Goal: Task Accomplishment & Management: Manage account settings

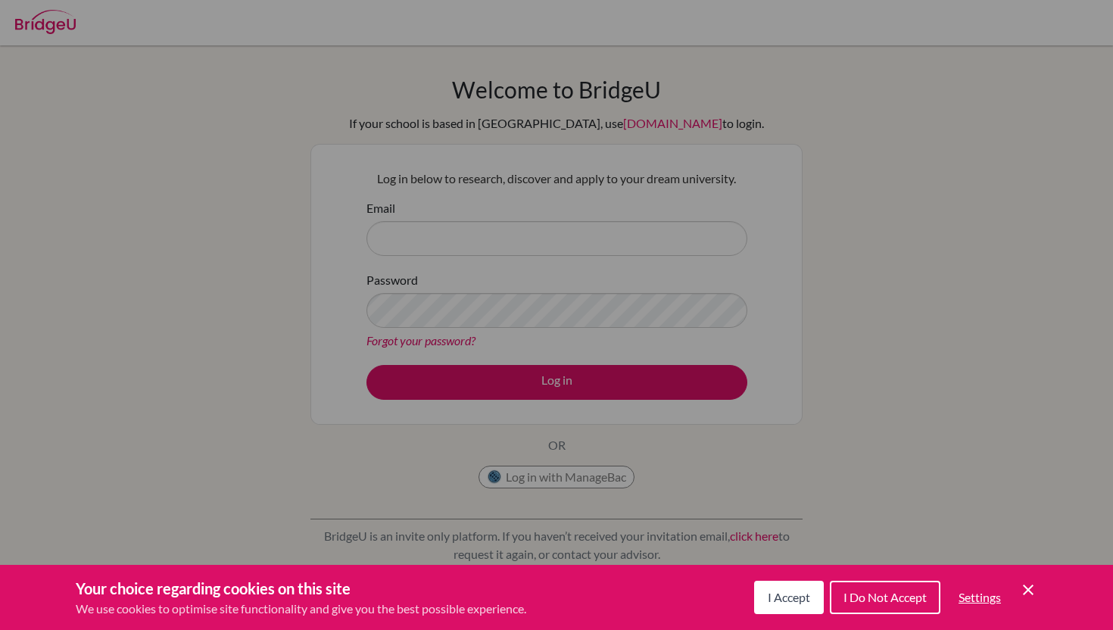
click at [495, 253] on div "Cookie Preferences" at bounding box center [556, 315] width 1113 height 630
click at [491, 235] on div "Cookie Preferences" at bounding box center [556, 315] width 1113 height 630
click at [803, 582] on button "I Accept" at bounding box center [789, 597] width 70 height 33
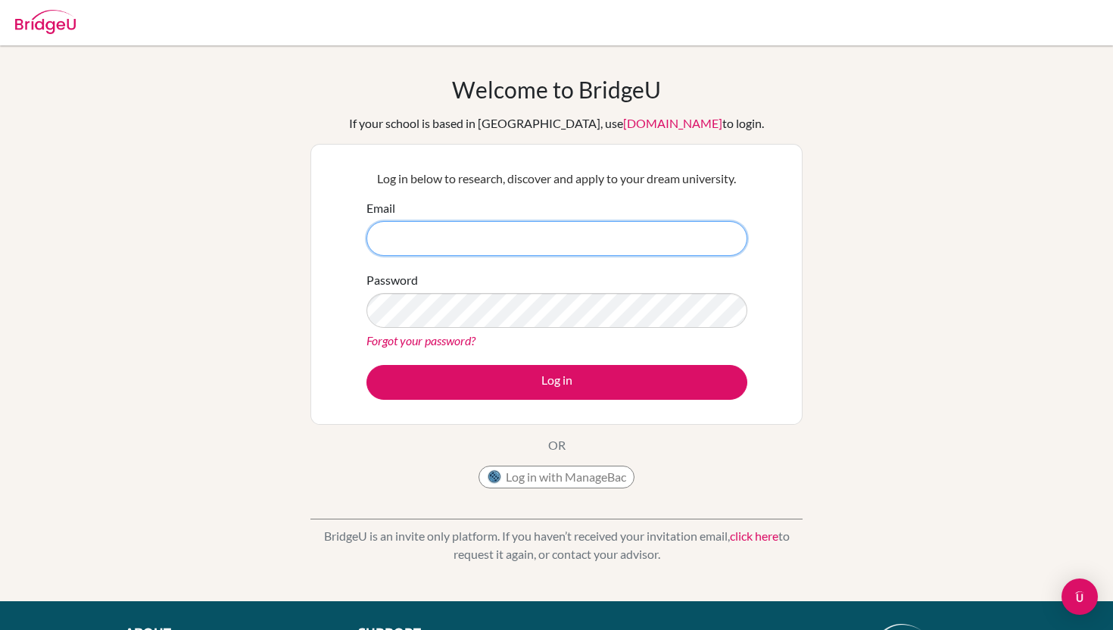
click at [572, 221] on input "Email" at bounding box center [557, 238] width 381 height 35
type input "[EMAIL_ADDRESS][DOMAIN_NAME]"
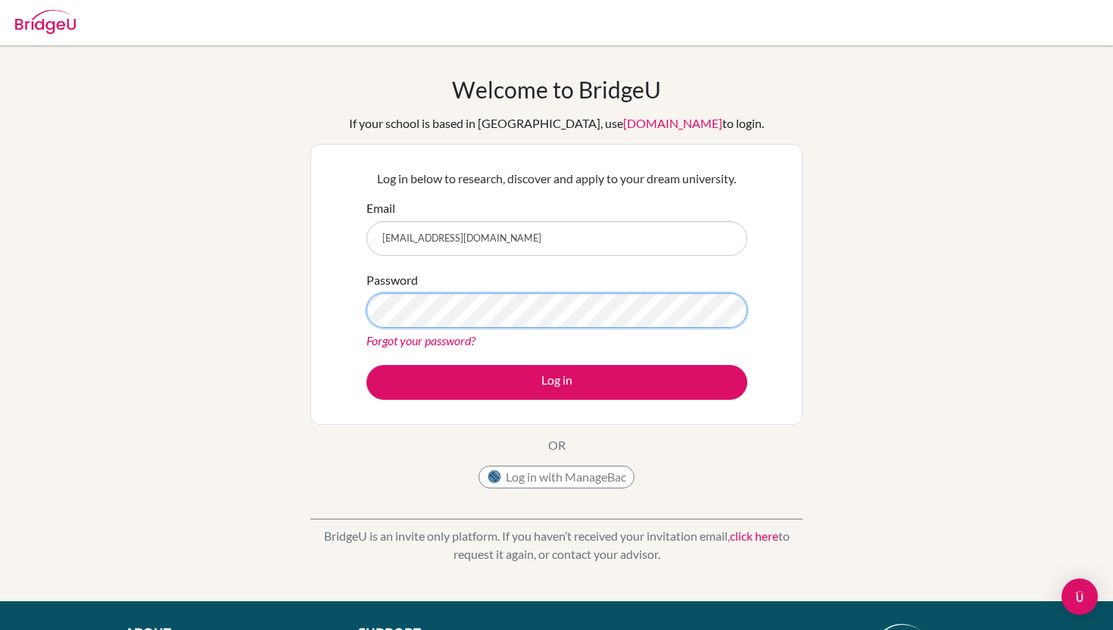
click at [367, 365] on button "Log in" at bounding box center [557, 382] width 381 height 35
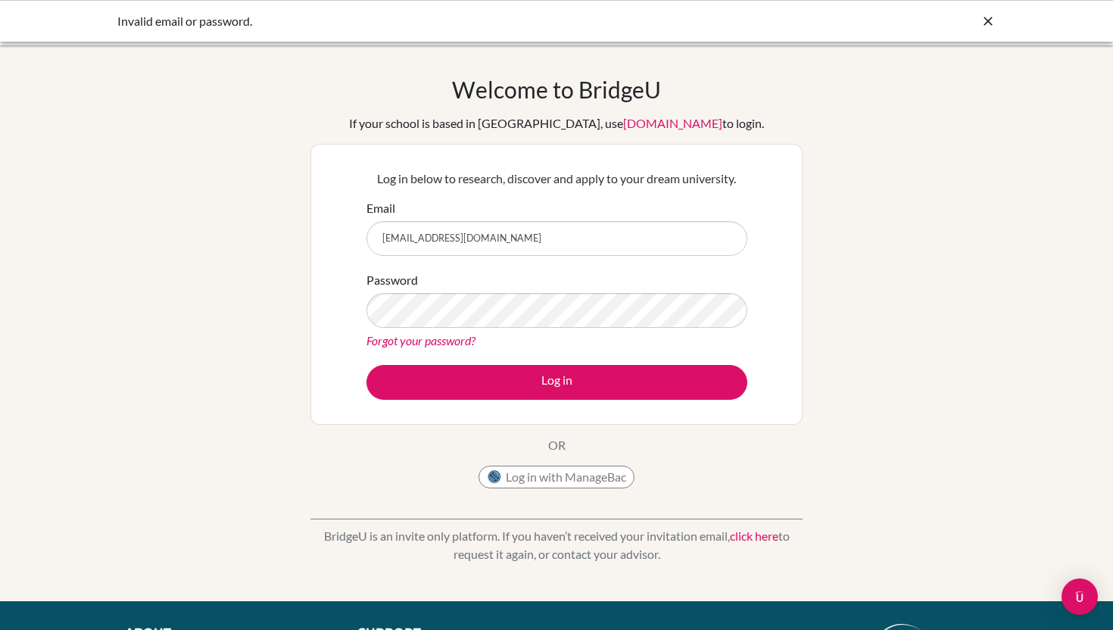
click at [214, 20] on div "Invalid email or password." at bounding box center [442, 21] width 651 height 18
click at [485, 237] on input "[EMAIL_ADDRESS][DOMAIN_NAME]" at bounding box center [557, 238] width 381 height 35
click at [367, 365] on button "Log in" at bounding box center [557, 382] width 381 height 35
drag, startPoint x: 480, startPoint y: 241, endPoint x: 377, endPoint y: 241, distance: 103.0
click at [377, 241] on input "[EMAIL_ADDRESS][DOMAIN_NAME]" at bounding box center [557, 238] width 381 height 35
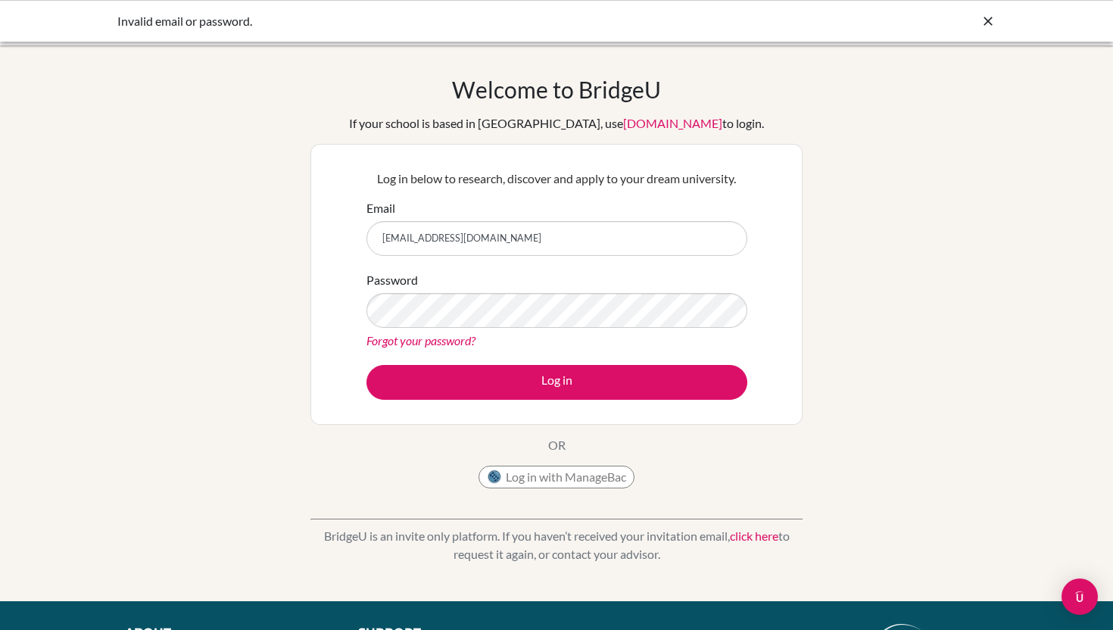
type input "[EMAIL_ADDRESS][DOMAIN_NAME]"
click at [367, 365] on button "Log in" at bounding box center [557, 382] width 381 height 35
click at [488, 485] on button "Log in with ManageBac" at bounding box center [557, 477] width 156 height 23
click at [499, 482] on img at bounding box center [494, 477] width 15 height 15
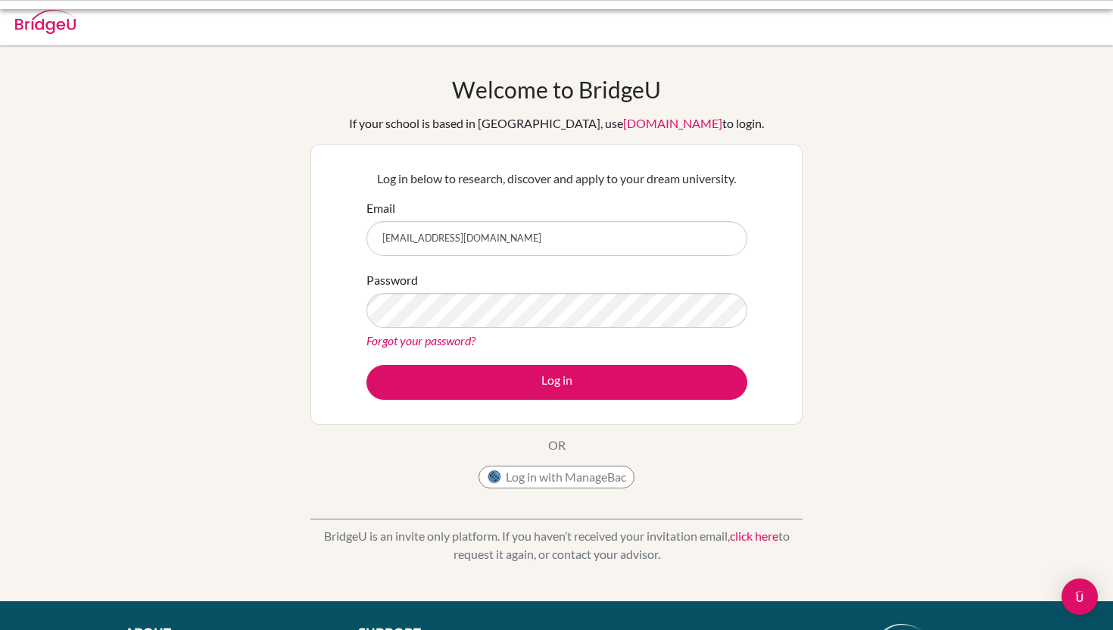
scroll to position [37, 0]
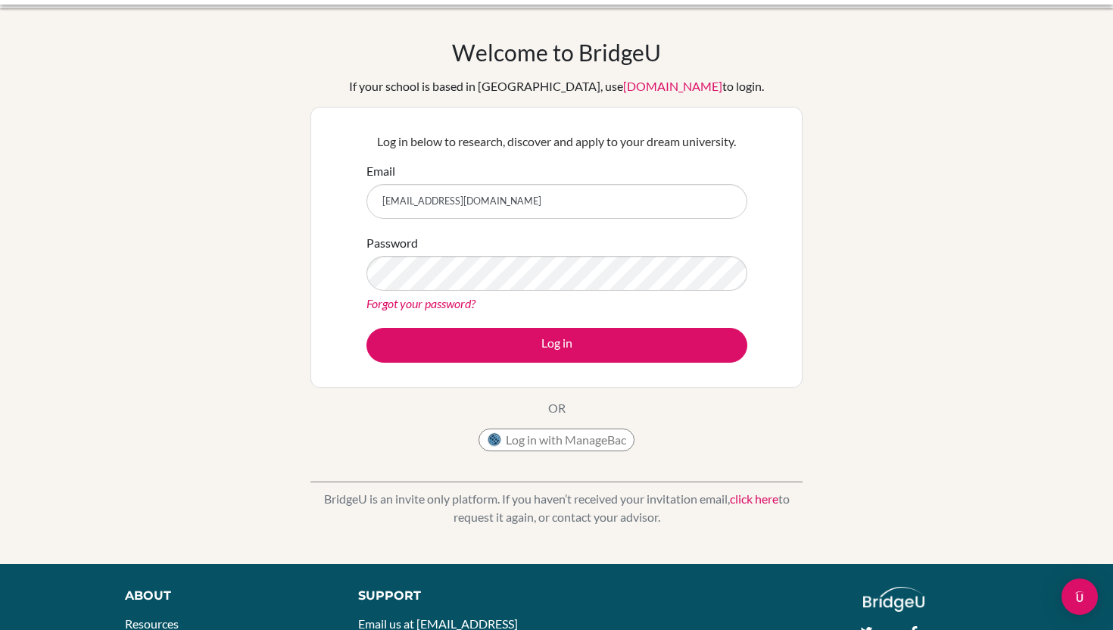
type input "[EMAIL_ADDRESS][DOMAIN_NAME]"
click at [367, 328] on button "Log in" at bounding box center [557, 345] width 381 height 35
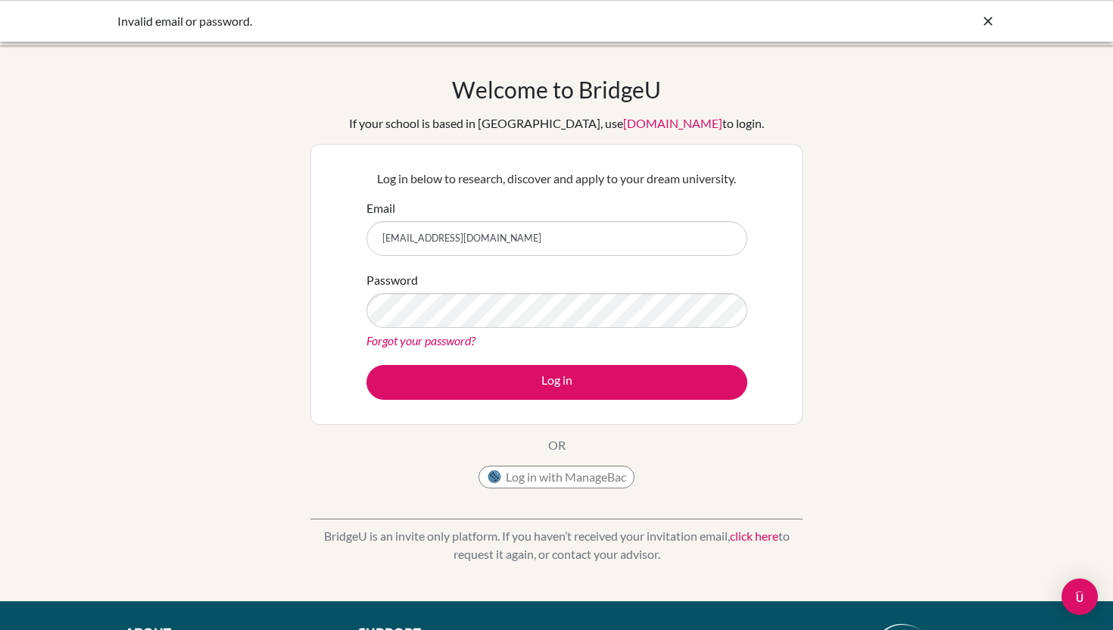
drag, startPoint x: 437, startPoint y: 239, endPoint x: 217, endPoint y: 223, distance: 220.9
click at [217, 223] on div "Welcome to BridgeU If your school is based in China, use app.bridge-u.com.cn to…" at bounding box center [556, 323] width 1113 height 495
type input "[EMAIL_ADDRESS][DOMAIN_NAME]"
click at [367, 365] on button "Log in" at bounding box center [557, 382] width 381 height 35
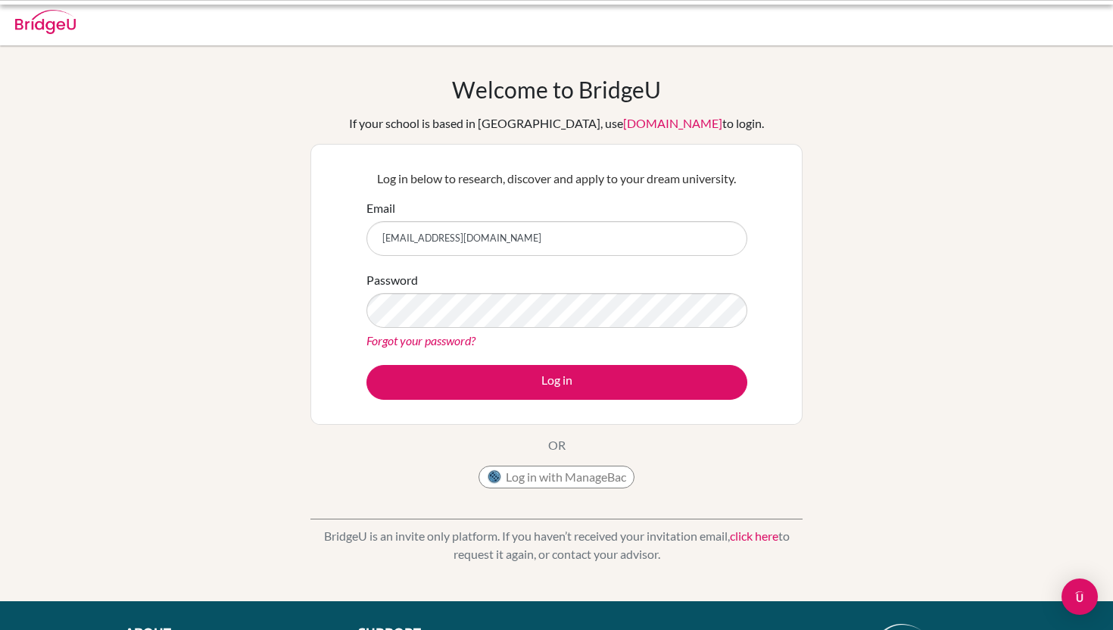
scroll to position [37, 0]
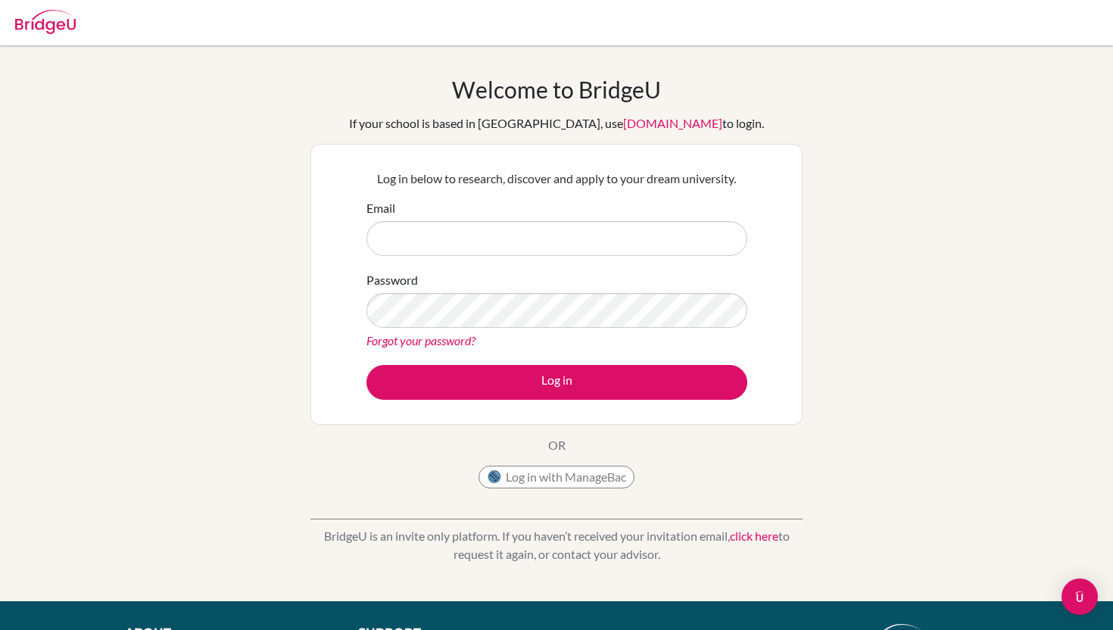
click at [428, 240] on input "Email" at bounding box center [557, 238] width 381 height 35
type input "[EMAIL_ADDRESS][DOMAIN_NAME]"
click at [367, 365] on button "Log in" at bounding box center [557, 382] width 381 height 35
